Goal: Navigation & Orientation: Go to known website

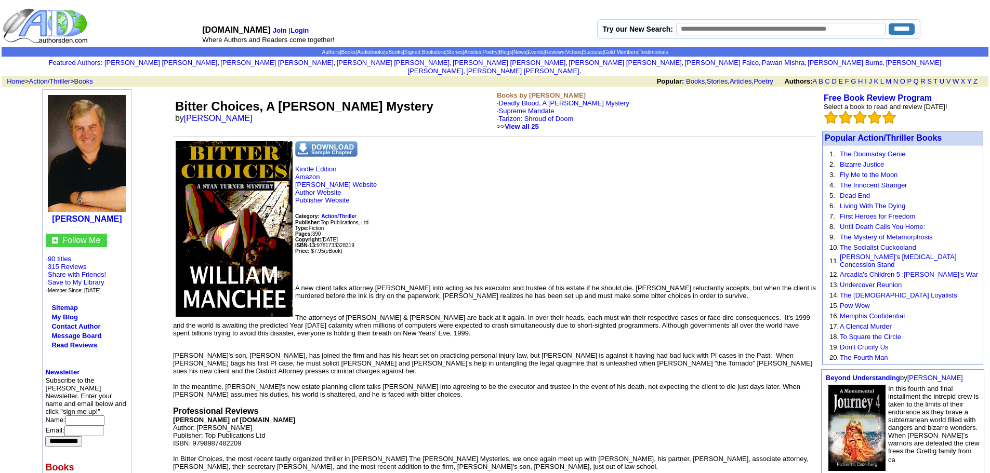
click at [212, 191] on img at bounding box center [234, 229] width 117 height 176
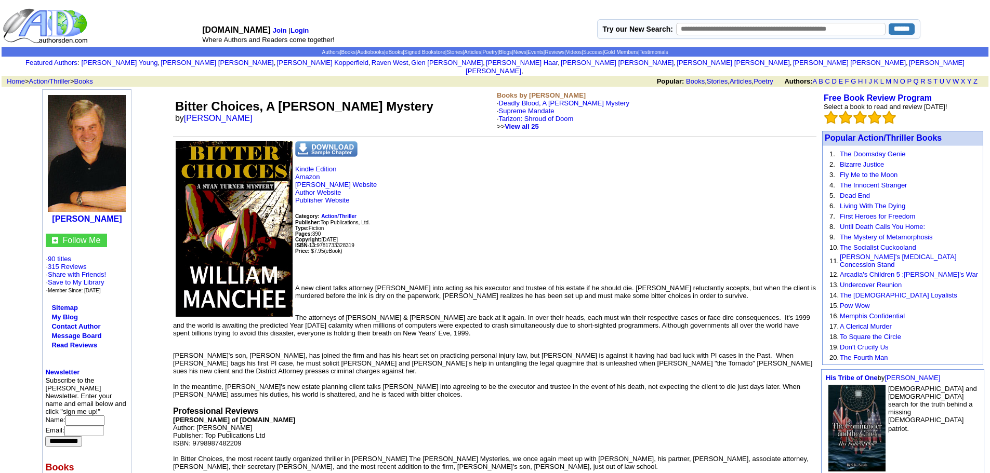
click at [259, 175] on img at bounding box center [234, 229] width 117 height 176
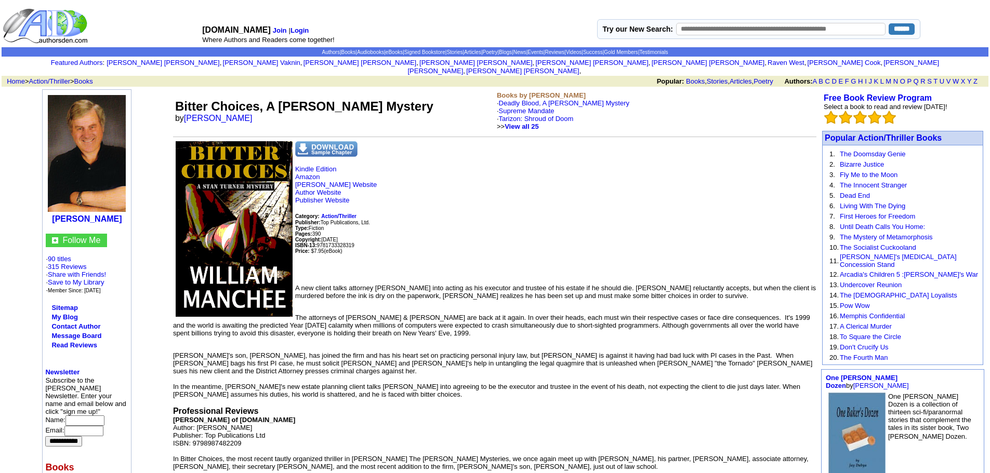
click at [254, 184] on img at bounding box center [234, 229] width 117 height 176
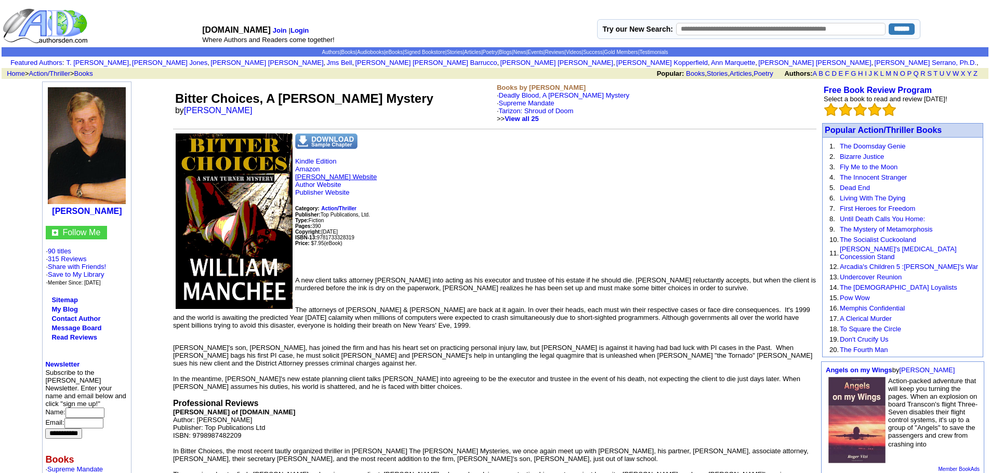
click at [362, 176] on link "[PERSON_NAME] Website" at bounding box center [336, 177] width 82 height 8
